Goal: Information Seeking & Learning: Learn about a topic

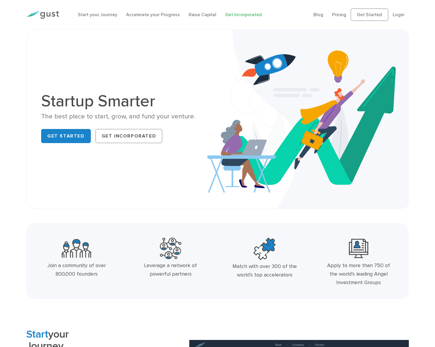
click at [235, 16] on link "Get Incorporated" at bounding box center [243, 15] width 37 height 6
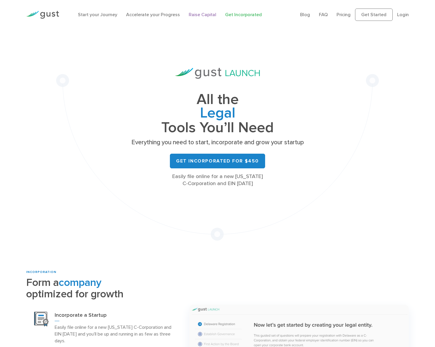
click at [205, 13] on link "Raise Capital" at bounding box center [202, 15] width 28 height 6
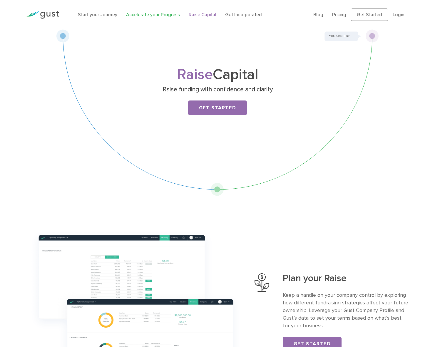
click at [154, 14] on link "Accelerate your Progress" at bounding box center [153, 15] width 54 height 6
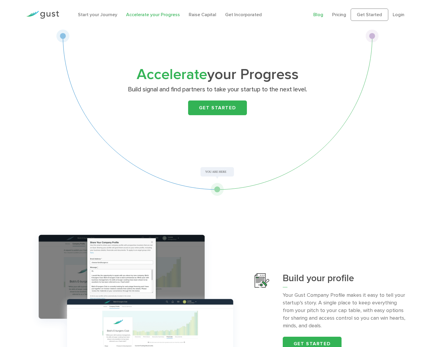
click at [321, 16] on link "Blog" at bounding box center [318, 15] width 10 height 6
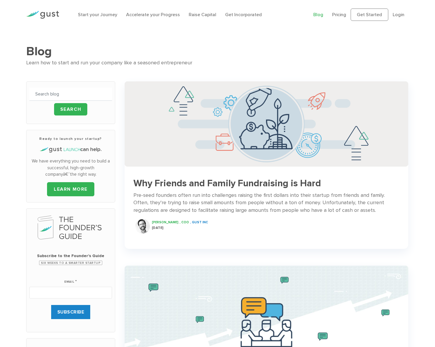
click at [208, 184] on h3 "Why Friends and Family Fundraising is Hard" at bounding box center [266, 183] width 266 height 10
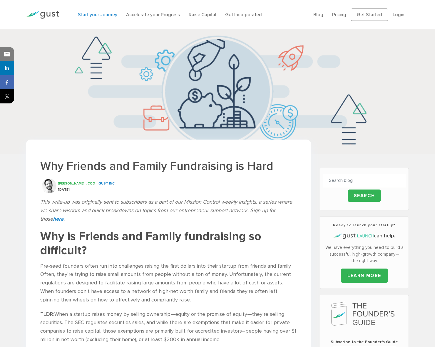
click at [98, 15] on link "Start your Journey" at bounding box center [97, 15] width 39 height 6
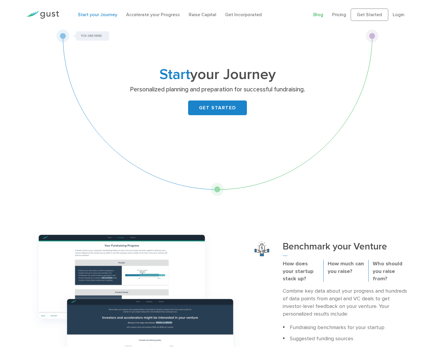
click at [318, 15] on link "Blog" at bounding box center [318, 15] width 10 height 6
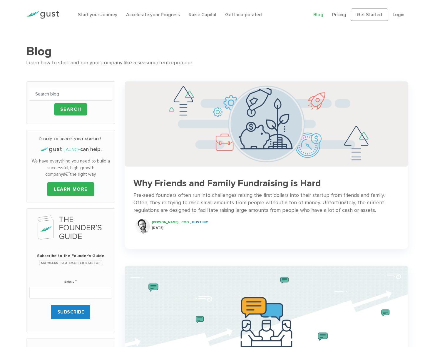
click at [241, 183] on h3 "Why Friends and Family Fundraising is Hard" at bounding box center [266, 183] width 266 height 10
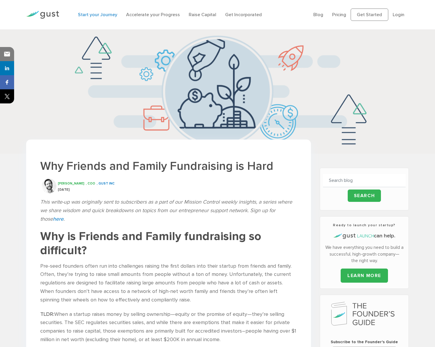
click at [91, 15] on link "Start your Journey" at bounding box center [97, 15] width 39 height 6
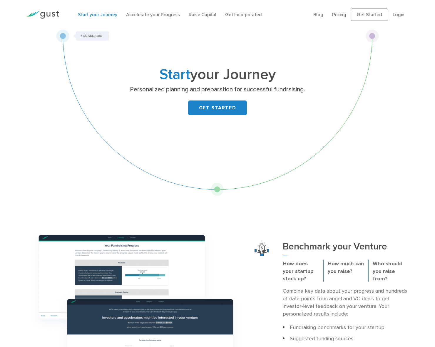
click at [48, 16] on img at bounding box center [42, 15] width 33 height 8
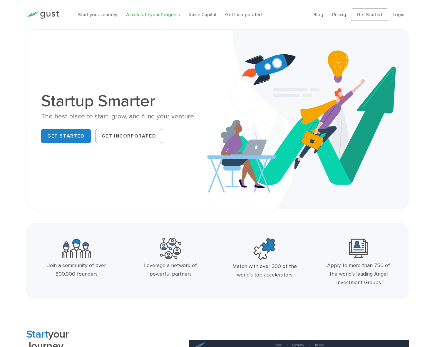
click at [150, 14] on link "Accelerate your Progress" at bounding box center [153, 15] width 54 height 6
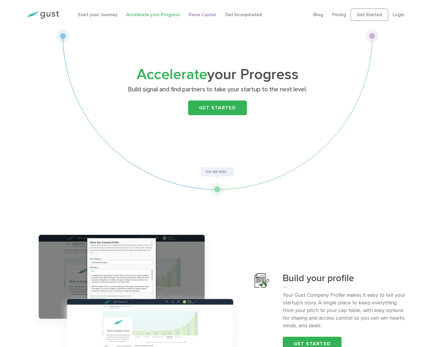
click at [196, 14] on link "Raise Capital" at bounding box center [202, 15] width 28 height 6
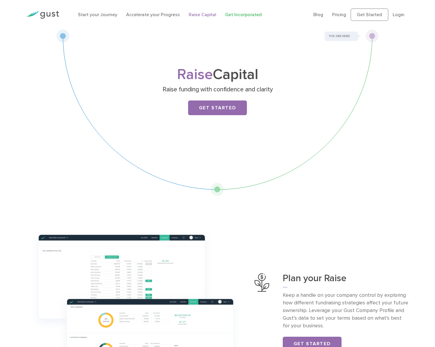
click at [229, 16] on link "Get Incorporated" at bounding box center [243, 15] width 37 height 6
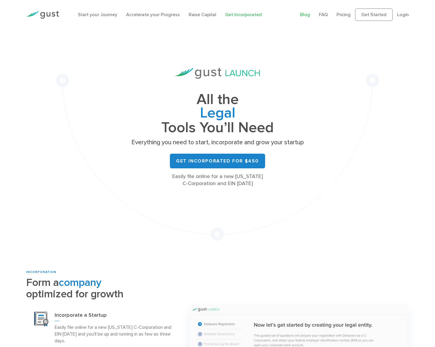
click at [308, 16] on link "Blog" at bounding box center [305, 15] width 10 height 6
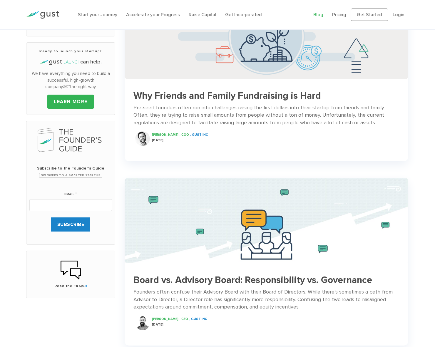
scroll to position [196, 0]
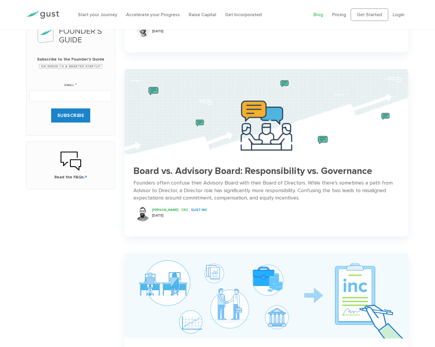
click at [239, 166] on h3 "Board vs. Advisory Board: Responsibility vs. Governance" at bounding box center [266, 171] width 266 height 10
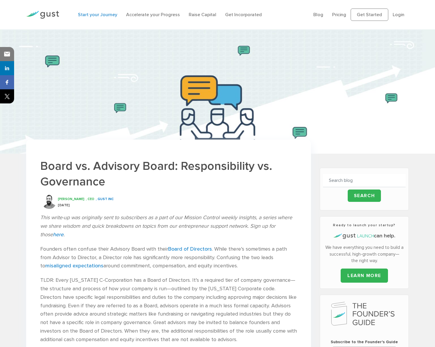
click at [95, 17] on link "Start your Journey" at bounding box center [97, 15] width 39 height 6
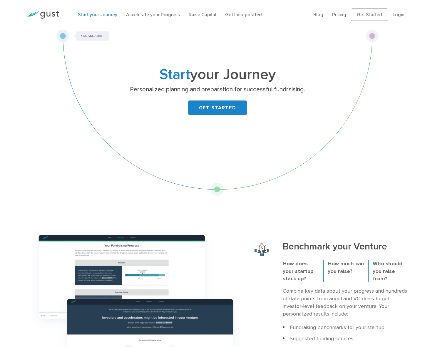
click at [154, 18] on li "Accelerate your Progress" at bounding box center [153, 14] width 54 height 7
click at [155, 14] on link "Accelerate your Progress" at bounding box center [153, 15] width 54 height 6
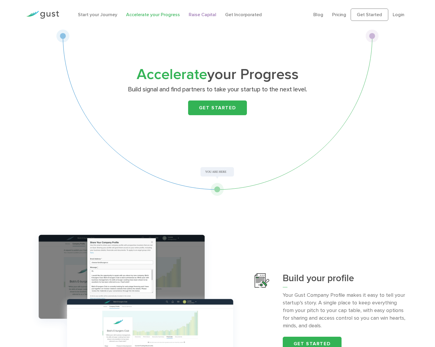
click at [188, 14] on link "Raise Capital" at bounding box center [202, 15] width 28 height 6
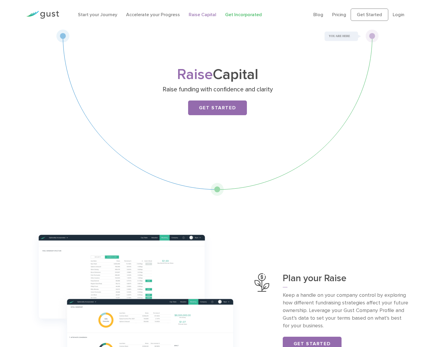
click at [245, 14] on link "Get Incorporated" at bounding box center [243, 15] width 37 height 6
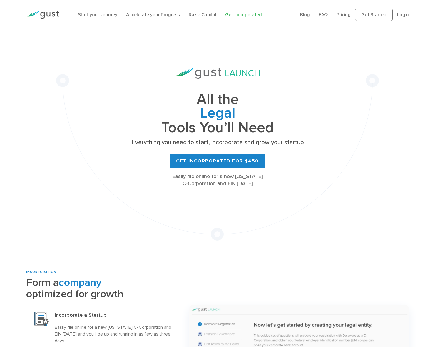
click at [56, 14] on img at bounding box center [42, 15] width 33 height 8
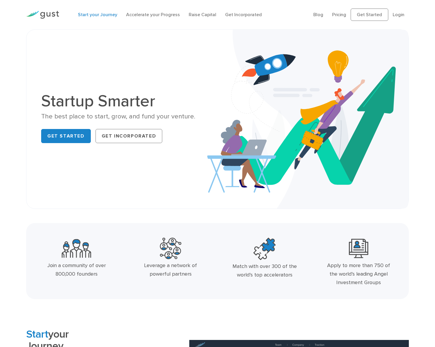
click at [93, 15] on link "Start your Journey" at bounding box center [97, 15] width 39 height 6
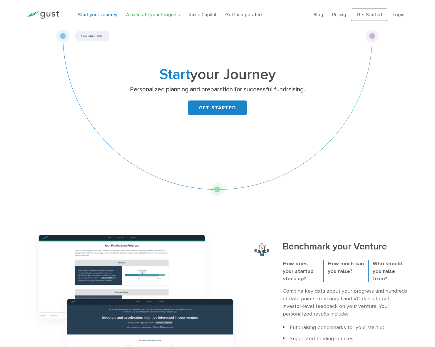
click at [140, 17] on link "Accelerate your Progress" at bounding box center [153, 15] width 54 height 6
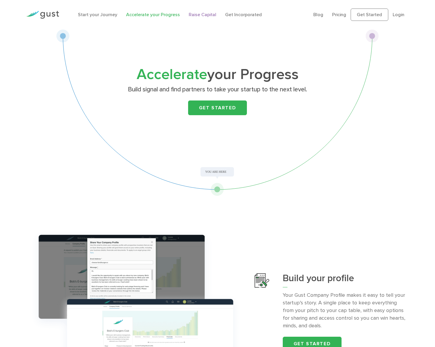
click at [199, 14] on link "Raise Capital" at bounding box center [202, 15] width 28 height 6
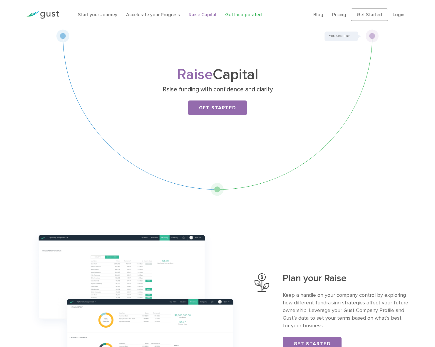
click at [236, 14] on link "Get Incorporated" at bounding box center [243, 15] width 37 height 6
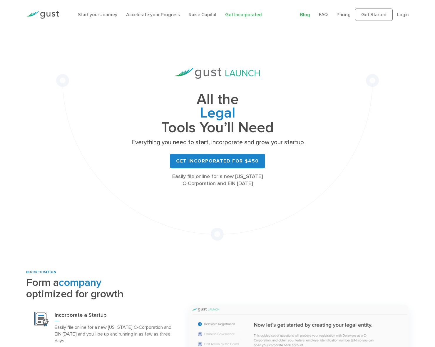
click at [305, 14] on link "Blog" at bounding box center [305, 15] width 10 height 6
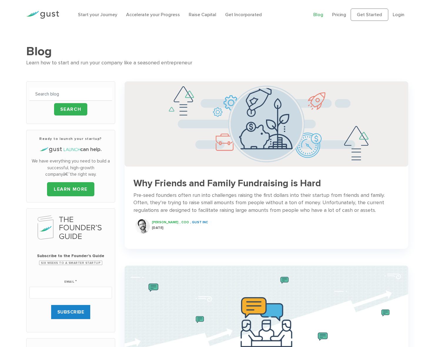
click at [236, 196] on div "Pre-seed founders often run into challenges raising the first dollars into thei…" at bounding box center [266, 202] width 266 height 23
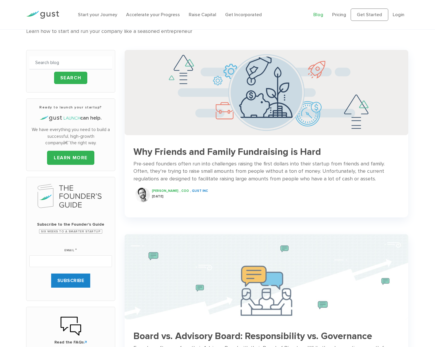
scroll to position [55, 0]
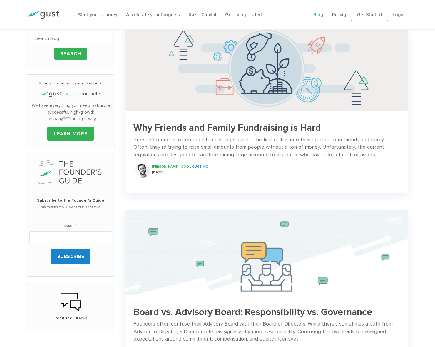
click at [239, 276] on img at bounding box center [265, 252] width 283 height 85
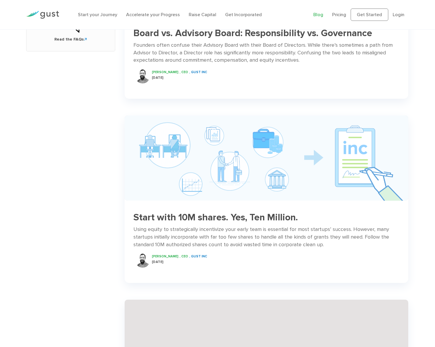
scroll to position [436, 0]
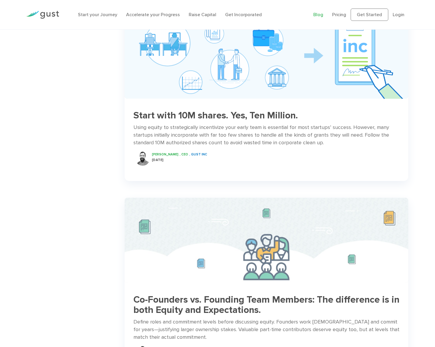
click at [228, 242] on img at bounding box center [265, 240] width 283 height 85
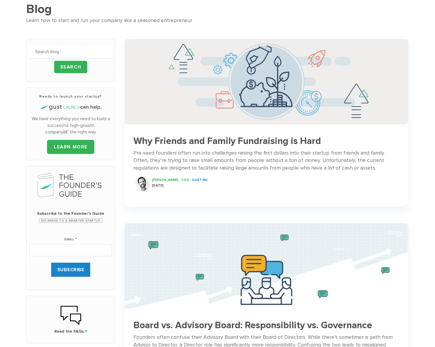
scroll to position [0, 0]
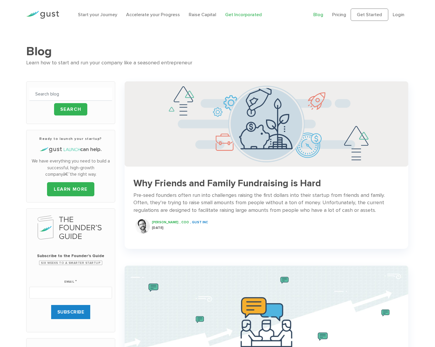
click at [238, 16] on link "Get Incorporated" at bounding box center [243, 15] width 37 height 6
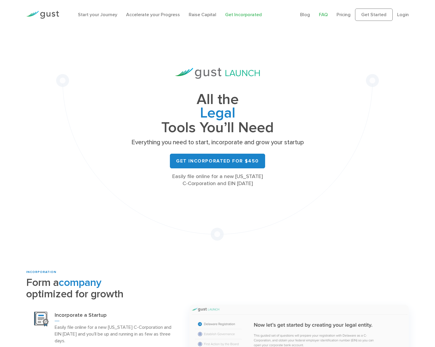
click at [326, 14] on link "FAQ" at bounding box center [323, 15] width 9 height 6
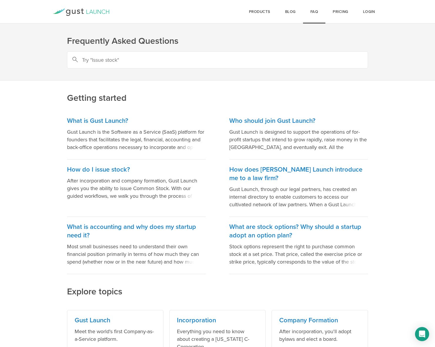
click at [97, 13] on icon at bounding box center [81, 12] width 56 height 7
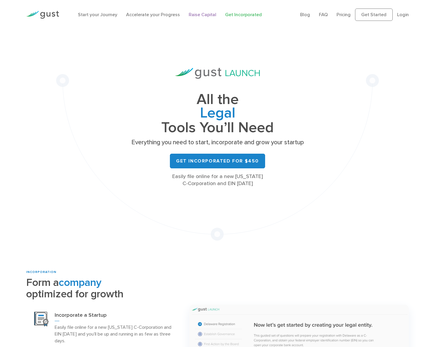
click at [198, 15] on link "Raise Capital" at bounding box center [202, 15] width 28 height 6
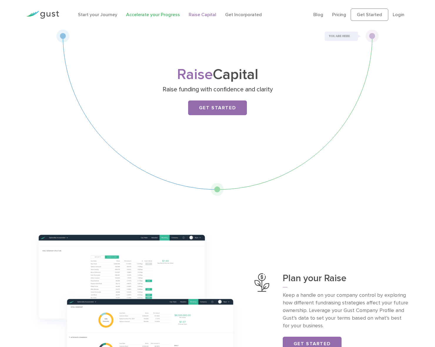
click at [147, 14] on link "Accelerate your Progress" at bounding box center [153, 15] width 54 height 6
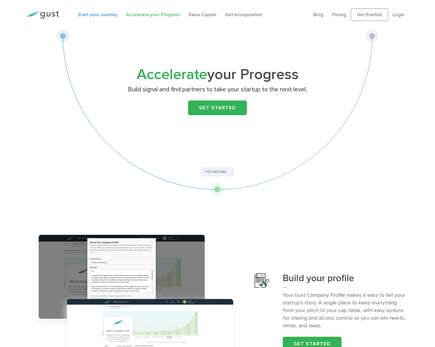
click at [112, 15] on link "Start your Journey" at bounding box center [97, 15] width 39 height 6
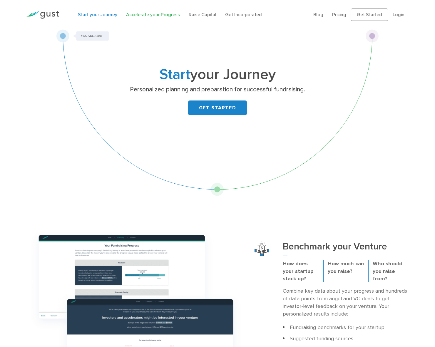
click at [150, 14] on link "Accelerate your Progress" at bounding box center [153, 15] width 54 height 6
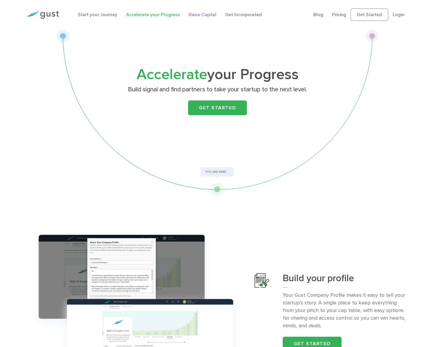
click at [211, 14] on link "Raise Capital" at bounding box center [202, 15] width 28 height 6
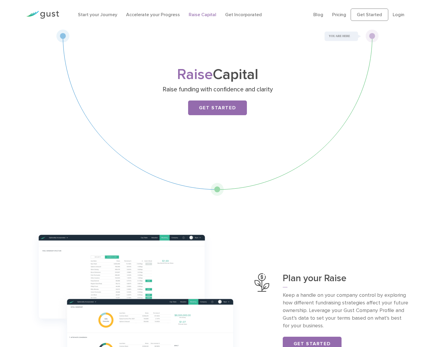
click at [229, 15] on link "Get Incorporated" at bounding box center [243, 15] width 37 height 6
